Goal: Entertainment & Leisure: Consume media (video, audio)

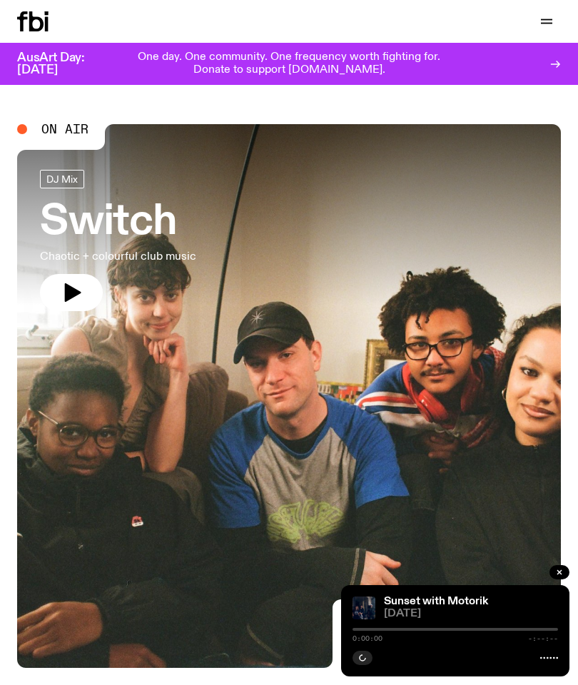
click at [557, 27] on button "button" at bounding box center [546, 21] width 29 height 20
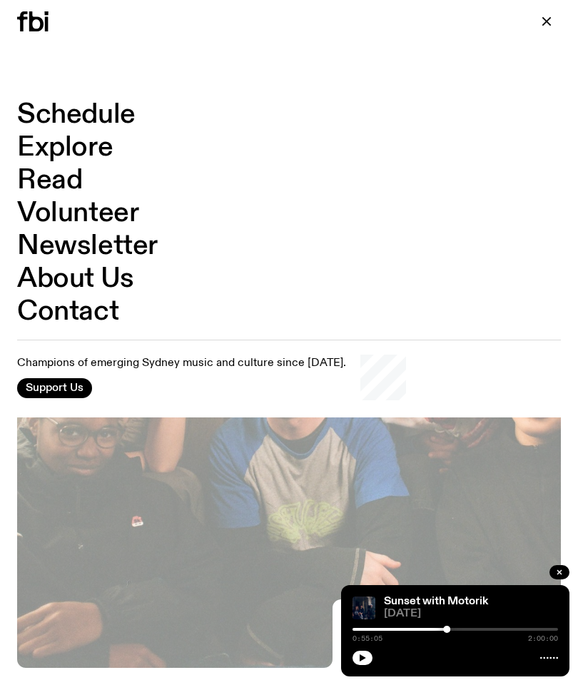
click at [111, 111] on link "Schedule" at bounding box center [76, 114] width 118 height 27
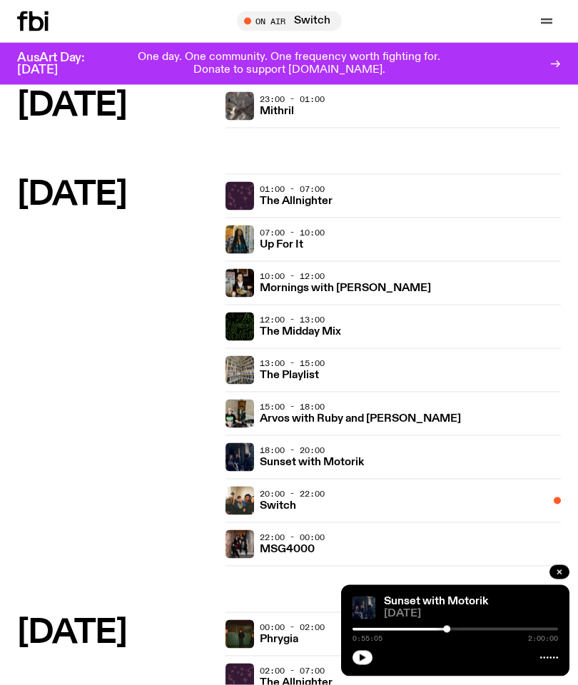
scroll to position [1914, 0]
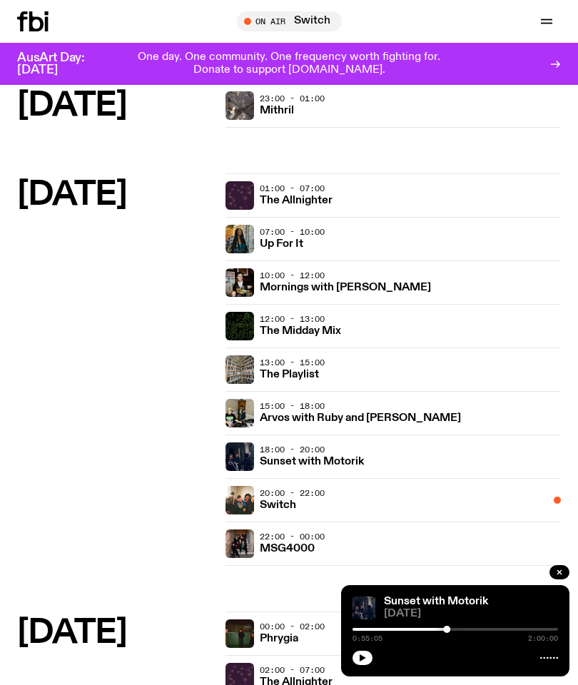
click at [337, 467] on h3 "Sunset with Motorik" at bounding box center [312, 462] width 104 height 11
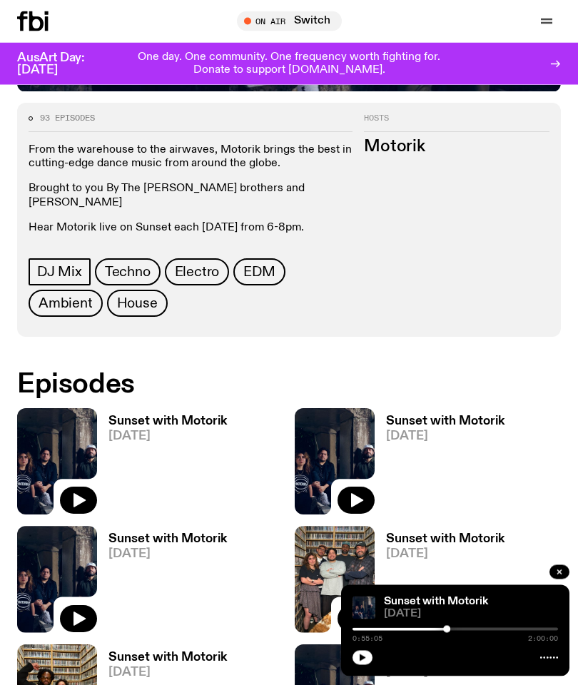
scroll to position [568, 0]
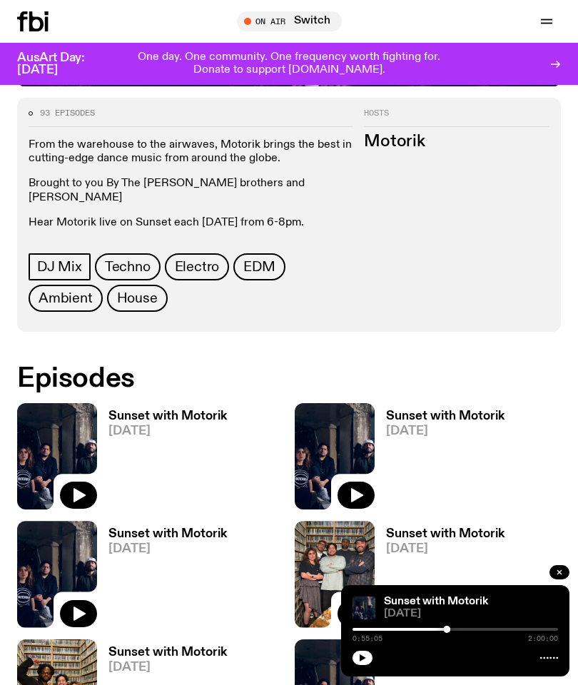
click at [90, 482] on button "button" at bounding box center [78, 495] width 37 height 27
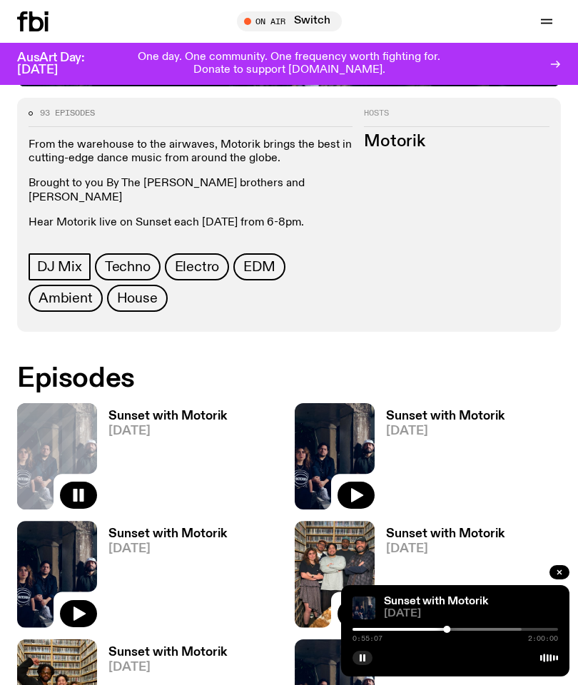
click at [330, 680] on img at bounding box center [335, 692] width 80 height 106
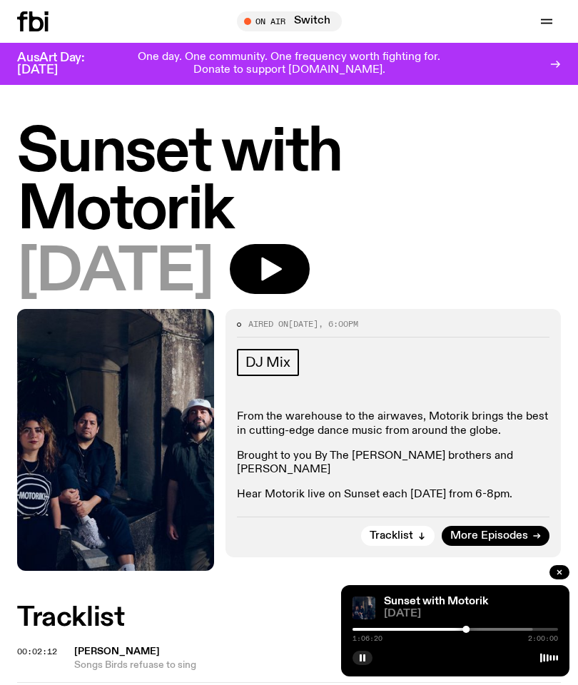
click at [545, 228] on h1 "Sunset with Motorik" at bounding box center [289, 182] width 544 height 116
